Goal: Check status: Check status

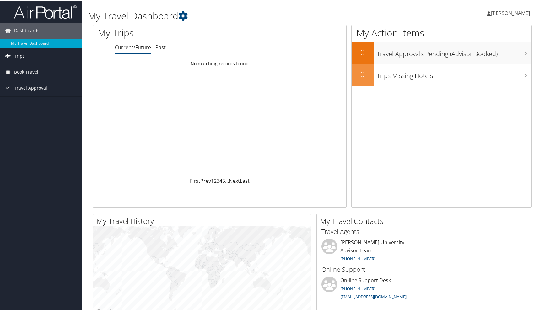
click at [22, 54] on span "Trips" at bounding box center [19, 56] width 11 height 16
click at [24, 67] on link "Current/Future Trips" at bounding box center [41, 67] width 82 height 9
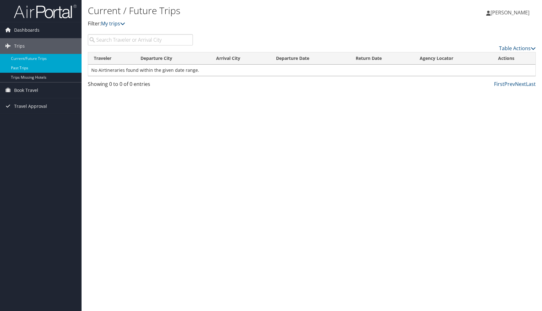
click at [23, 67] on link "Past Trips" at bounding box center [41, 67] width 82 height 9
